Goal: Information Seeking & Learning: Learn about a topic

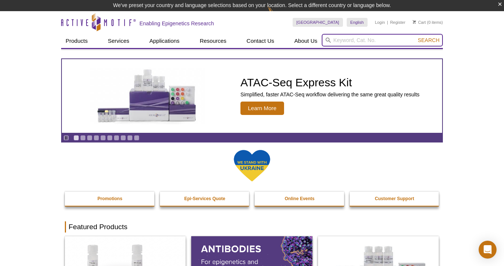
click at [344, 41] on input "search" at bounding box center [382, 40] width 121 height 13
type input "LSD1"
click at [416, 37] on button "Search" at bounding box center [429, 40] width 26 height 7
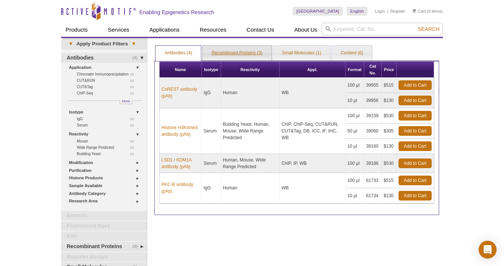
click at [239, 57] on link "Recombinant Proteins (3)" at bounding box center [237, 53] width 69 height 15
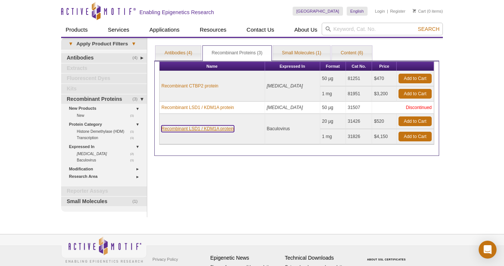
click at [216, 127] on link "Recombinant LSD1 / KDM1A protein" at bounding box center [197, 129] width 73 height 7
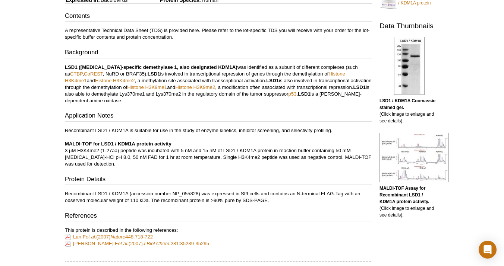
scroll to position [174, 0]
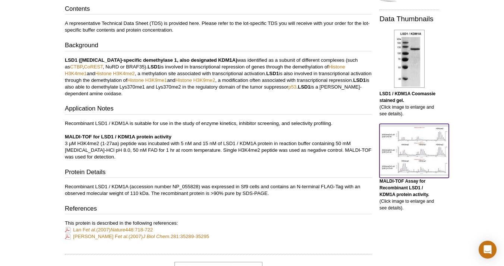
click at [404, 150] on img at bounding box center [413, 151] width 69 height 50
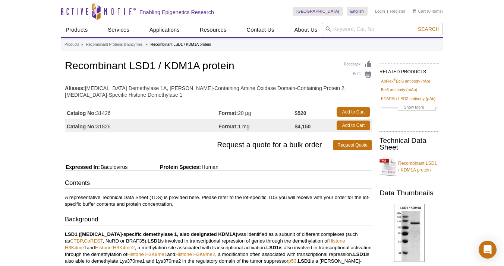
drag, startPoint x: 131, startPoint y: 168, endPoint x: 103, endPoint y: 169, distance: 28.0
copy div "Baculovirus"
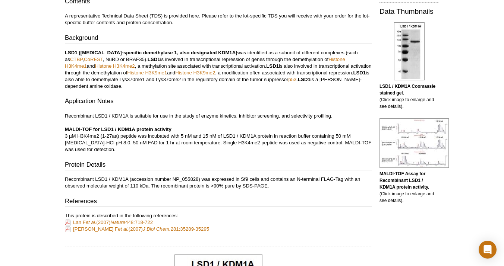
scroll to position [183, 0]
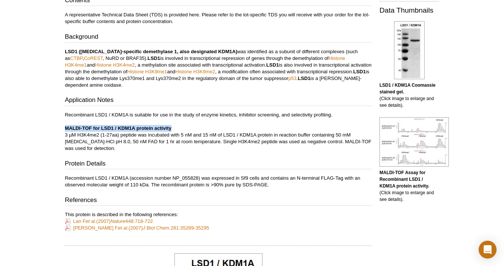
drag, startPoint x: 172, startPoint y: 127, endPoint x: 50, endPoint y: 126, distance: 121.9
click at [92, 148] on p "Recombinant LSD1 / KDM1A is suitable for use in the study of enzyme kinetics, i…" at bounding box center [218, 132] width 307 height 40
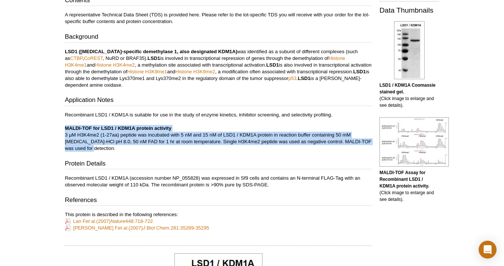
drag, startPoint x: 92, startPoint y: 148, endPoint x: 62, endPoint y: 131, distance: 34.1
copy p "MALDI-TOF for LSD1 / KDM1A protein activity 3 µM H3K4me2 (1-27aa) peptide was i…"
